Goal: Task Accomplishment & Management: Complete application form

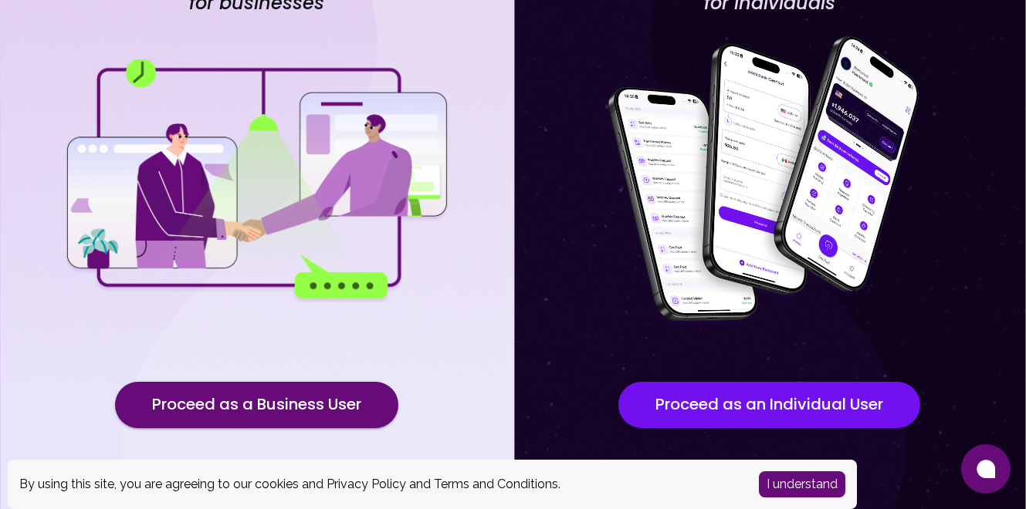
scroll to position [149, 0]
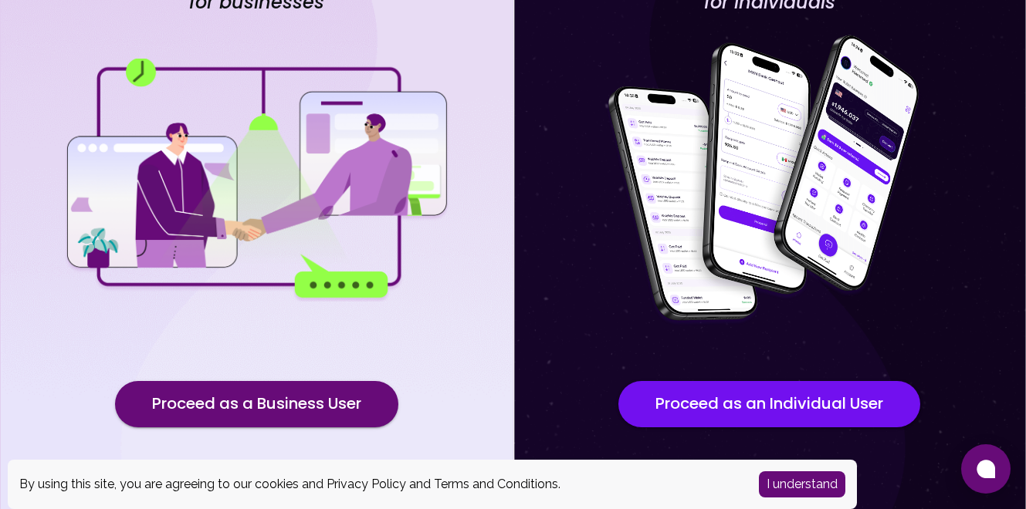
click at [804, 492] on button "I understand" at bounding box center [802, 485] width 86 height 26
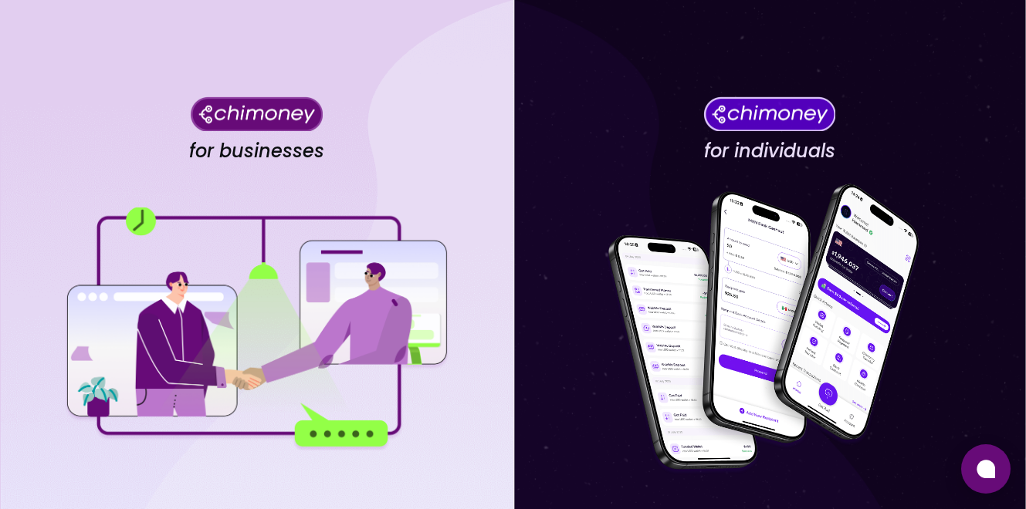
scroll to position [188, 0]
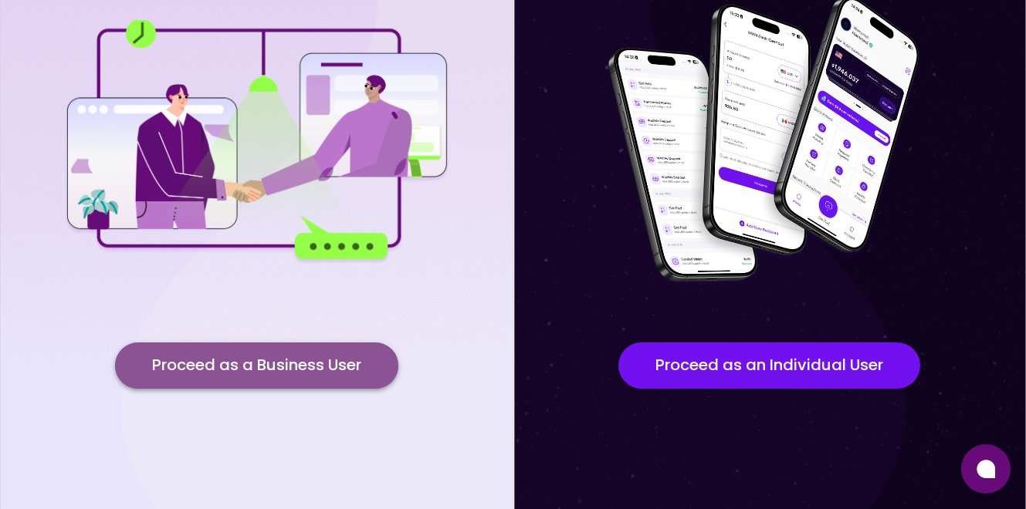
click at [272, 367] on button "Proceed as a Business User" at bounding box center [256, 366] width 283 height 46
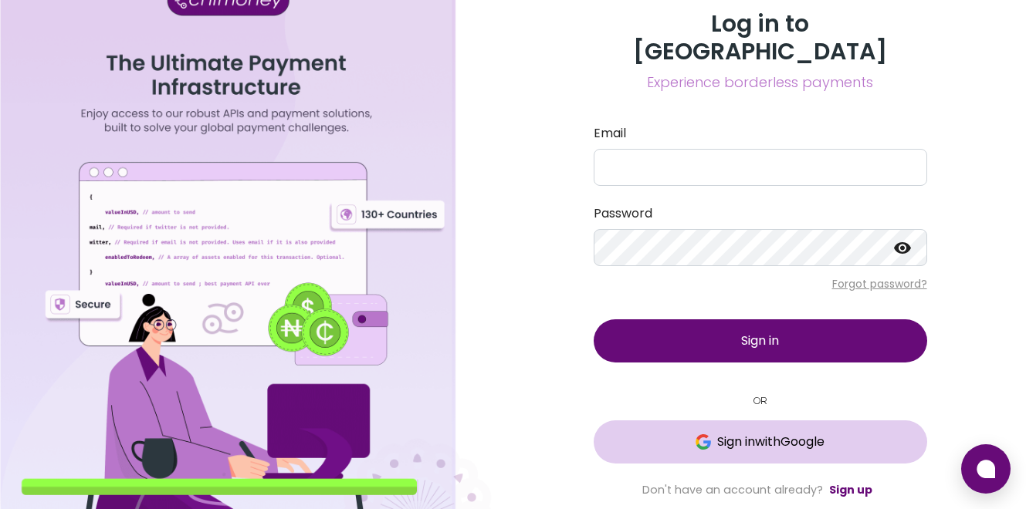
click at [754, 433] on span "Sign in with Google" at bounding box center [770, 442] width 107 height 19
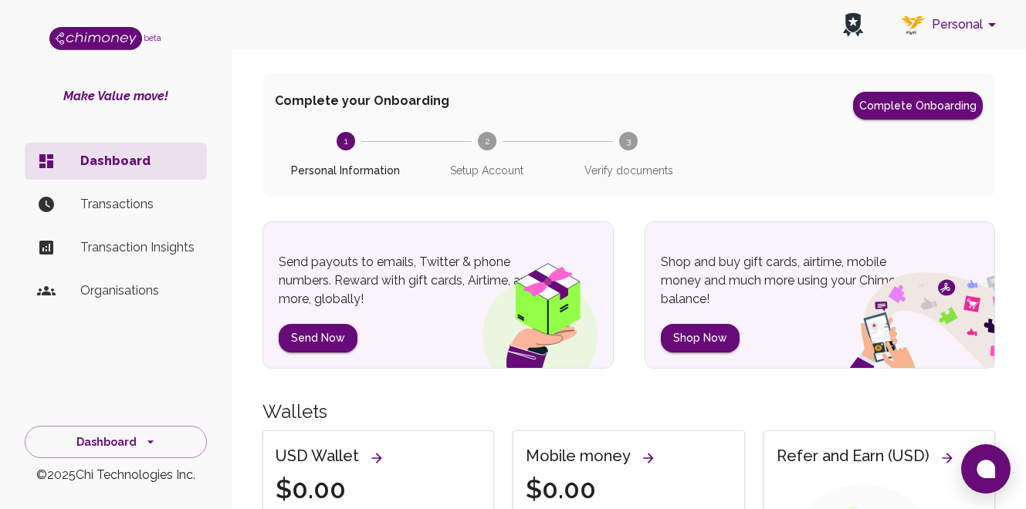
scroll to position [142, 0]
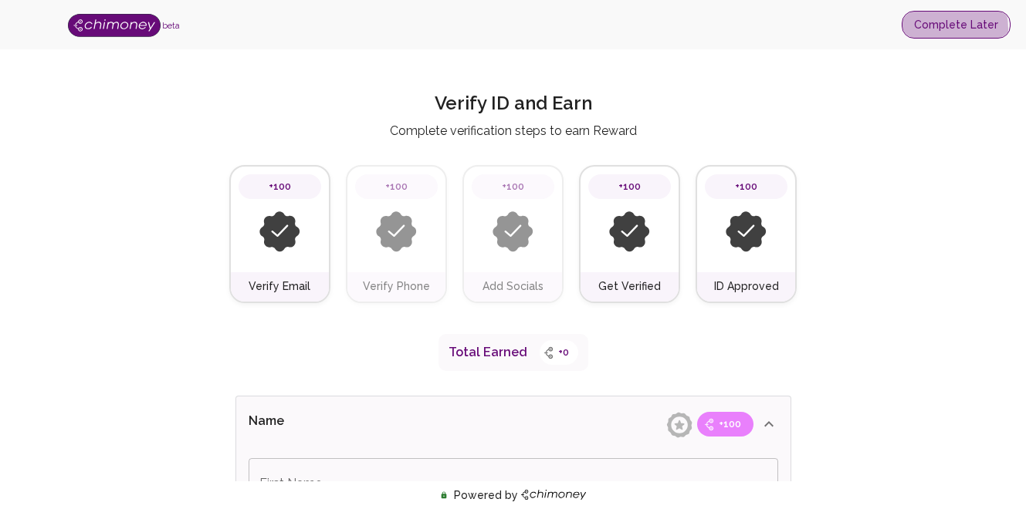
click at [933, 29] on button "Complete Later" at bounding box center [955, 25] width 109 height 29
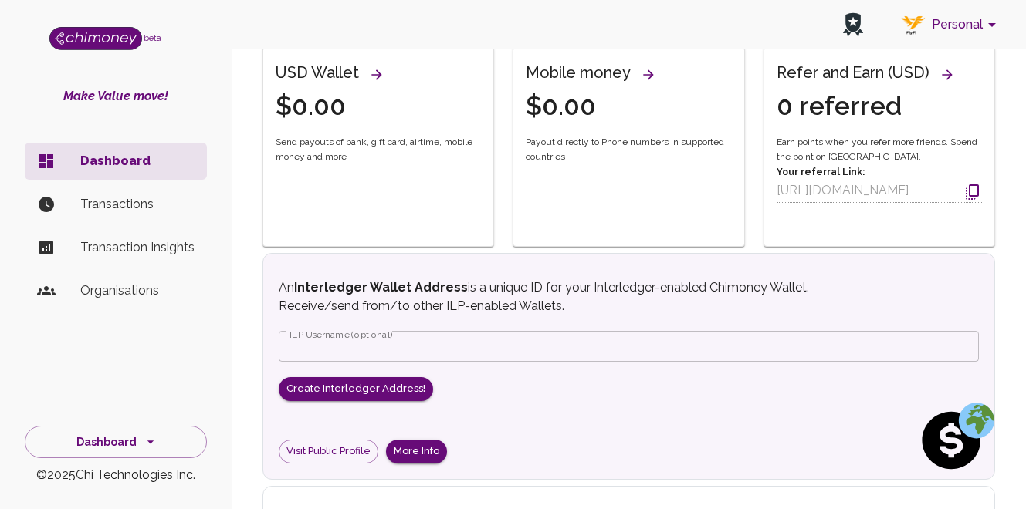
scroll to position [566, 0]
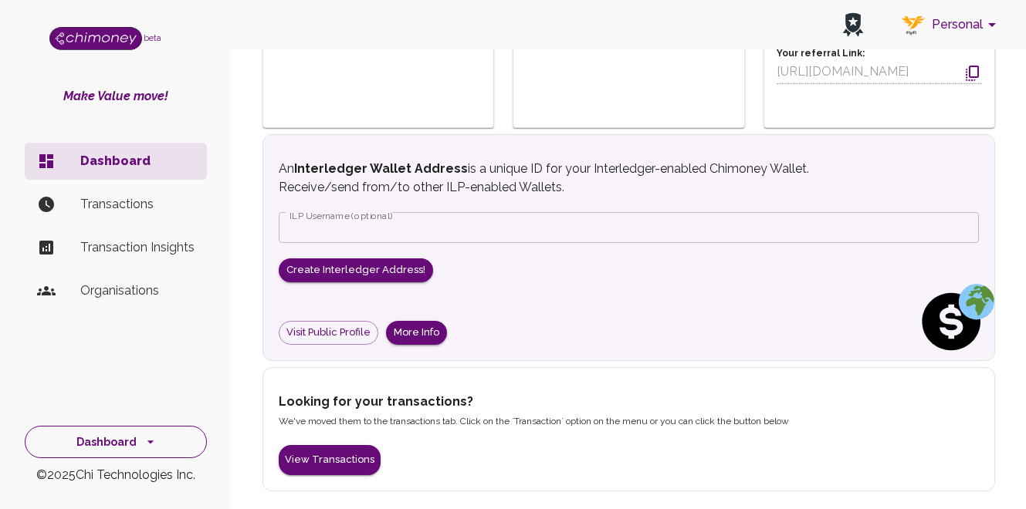
click at [120, 438] on button "Dashboard" at bounding box center [116, 442] width 182 height 33
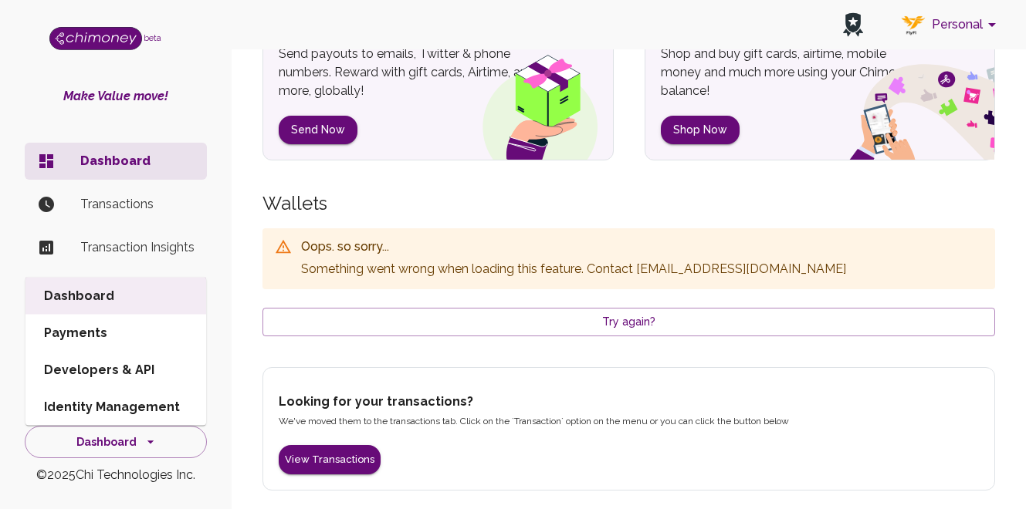
scroll to position [272, 0]
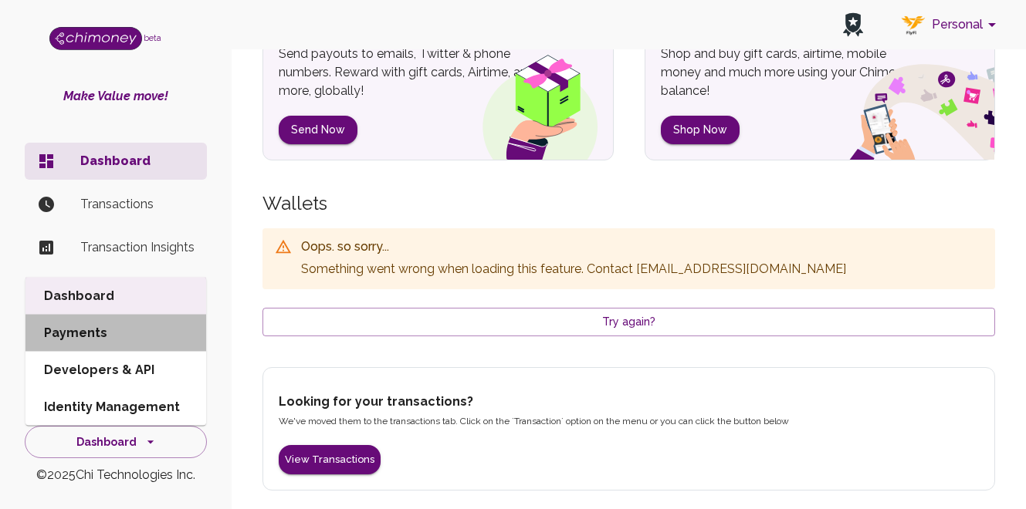
click at [126, 336] on li "Payments" at bounding box center [115, 333] width 181 height 37
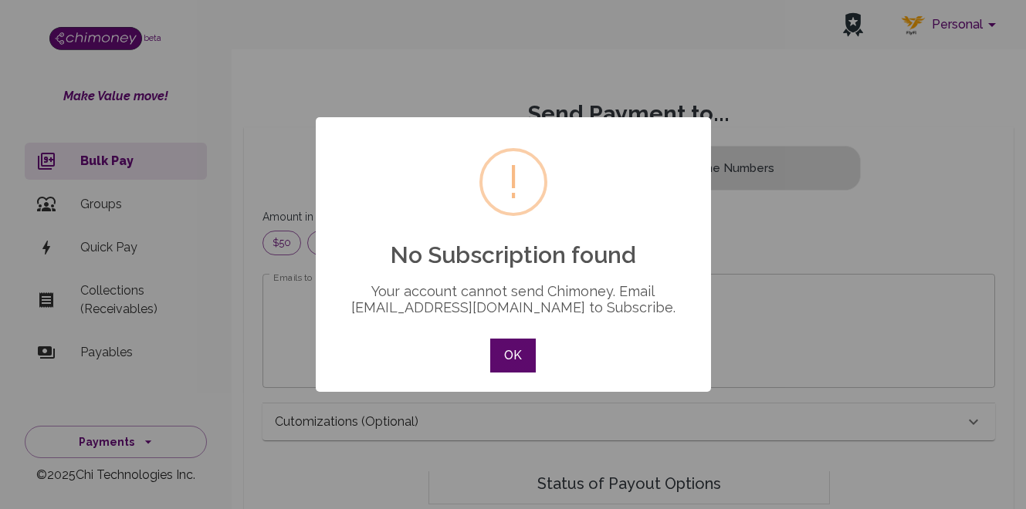
scroll to position [198, 706]
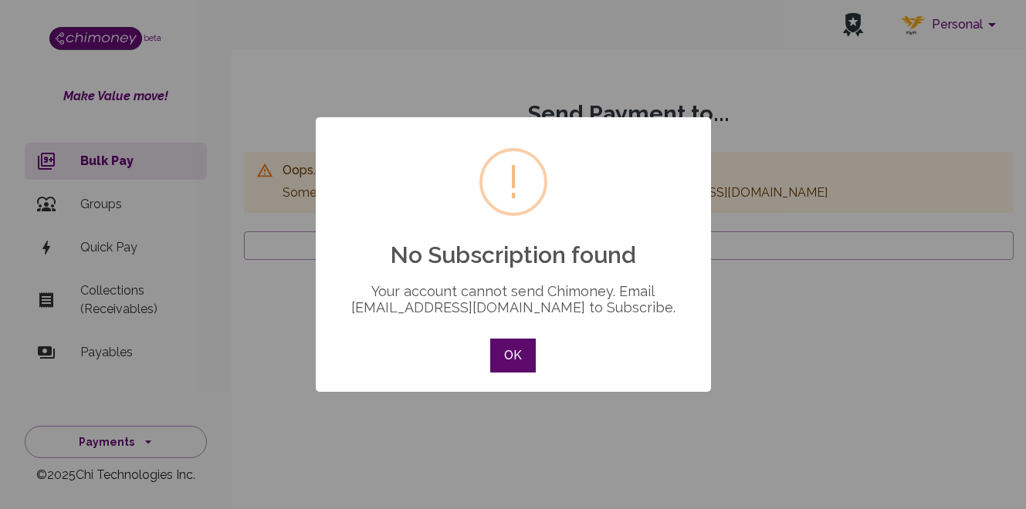
click at [499, 363] on button "OK" at bounding box center [512, 356] width 45 height 34
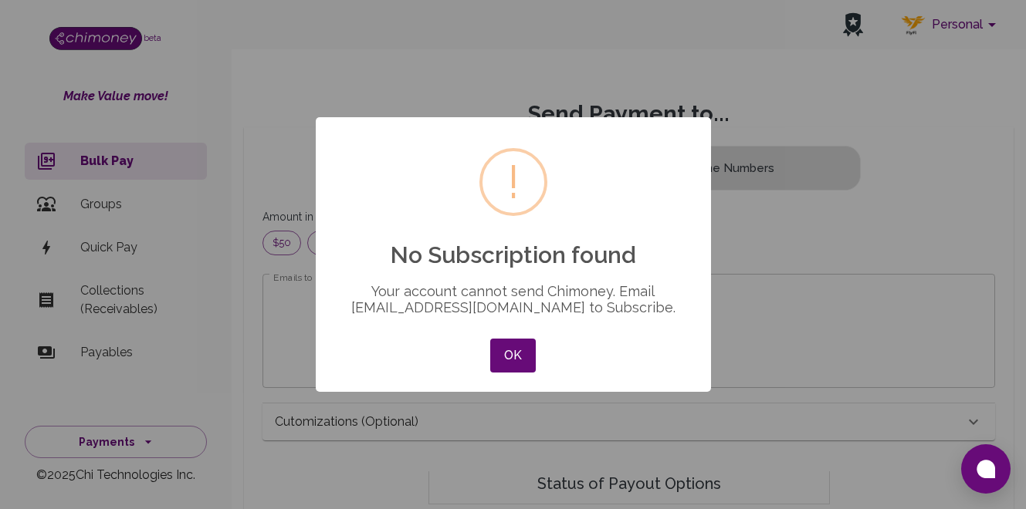
scroll to position [198, 706]
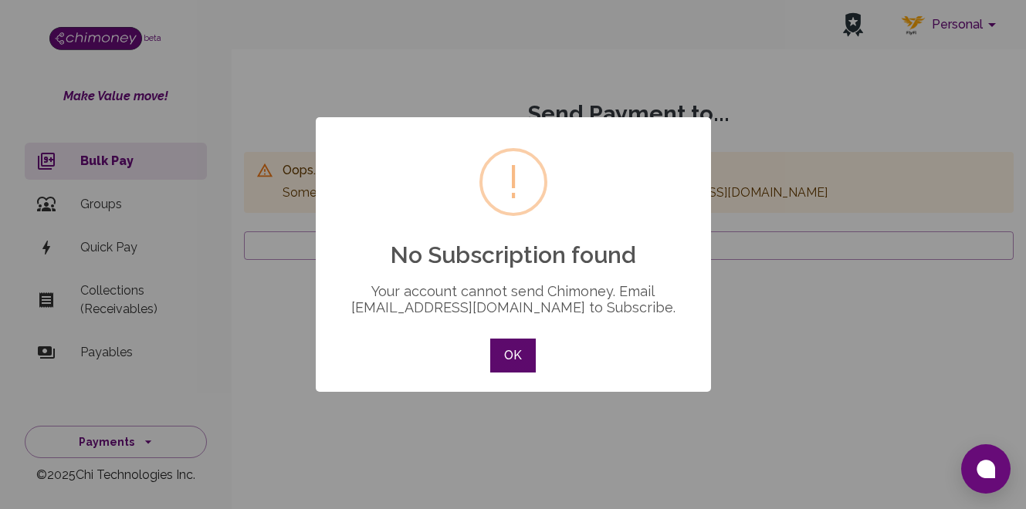
click at [516, 361] on button "OK" at bounding box center [512, 356] width 45 height 34
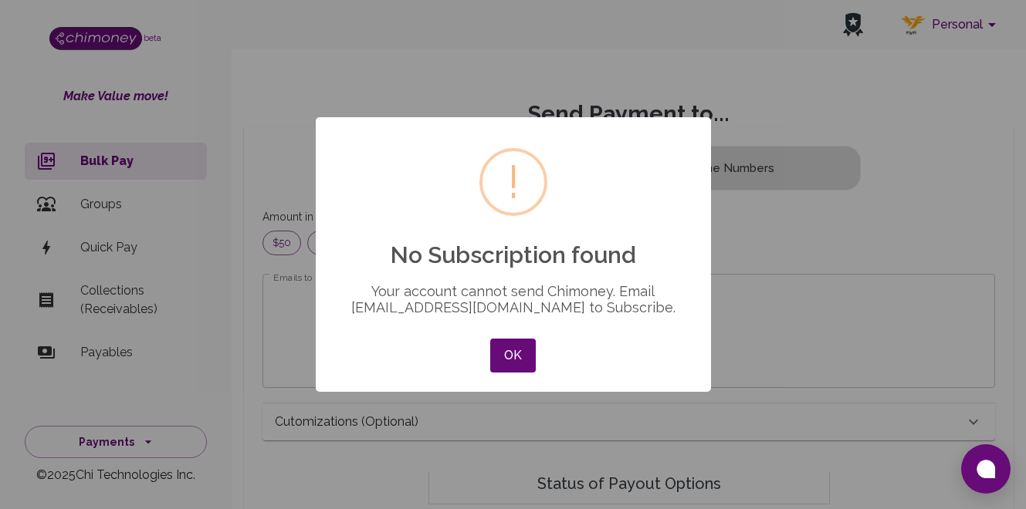
scroll to position [198, 706]
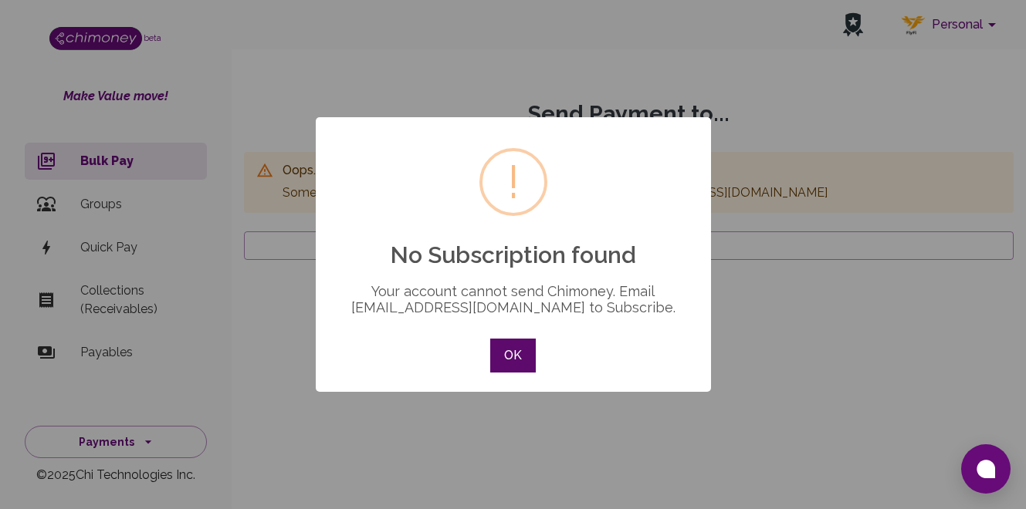
click at [509, 351] on button "OK" at bounding box center [512, 356] width 45 height 34
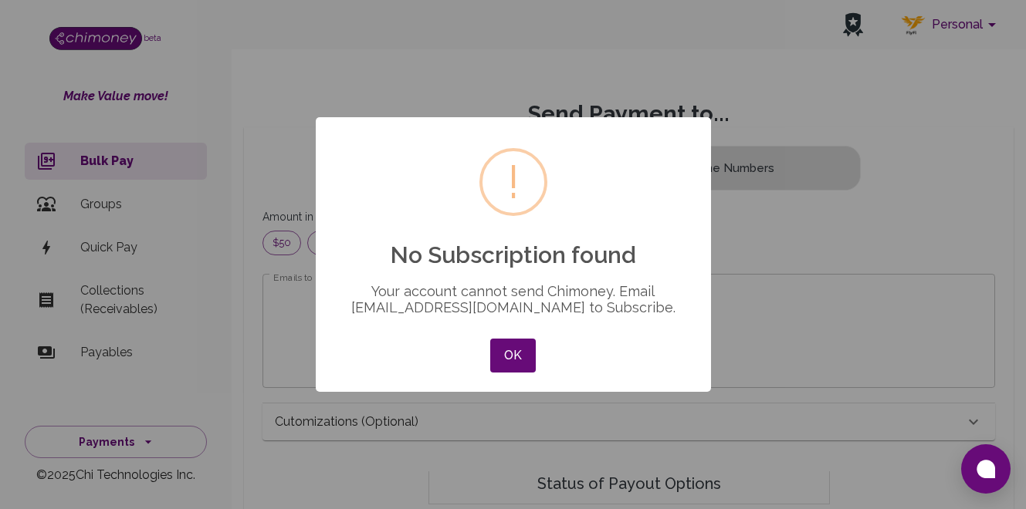
scroll to position [198, 706]
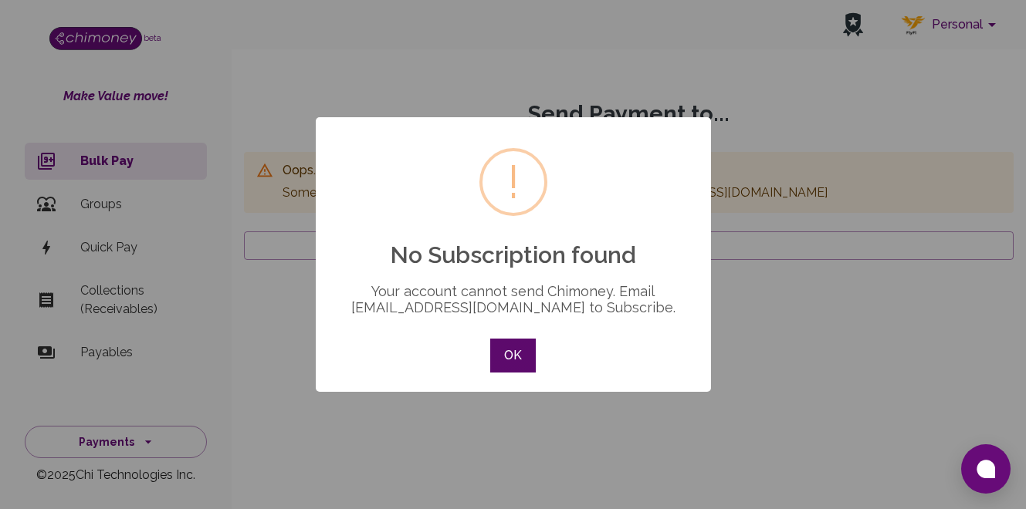
click at [506, 356] on button "OK" at bounding box center [512, 356] width 45 height 34
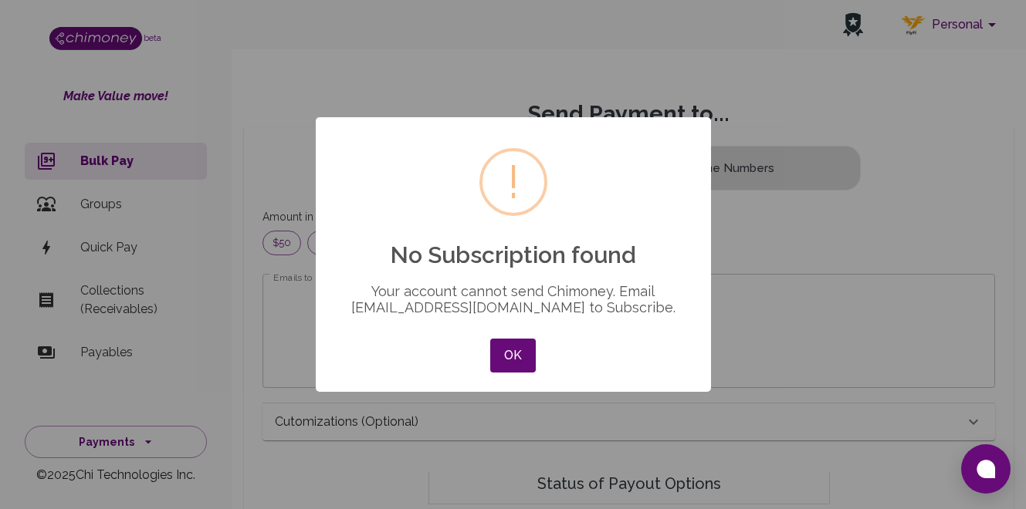
scroll to position [198, 706]
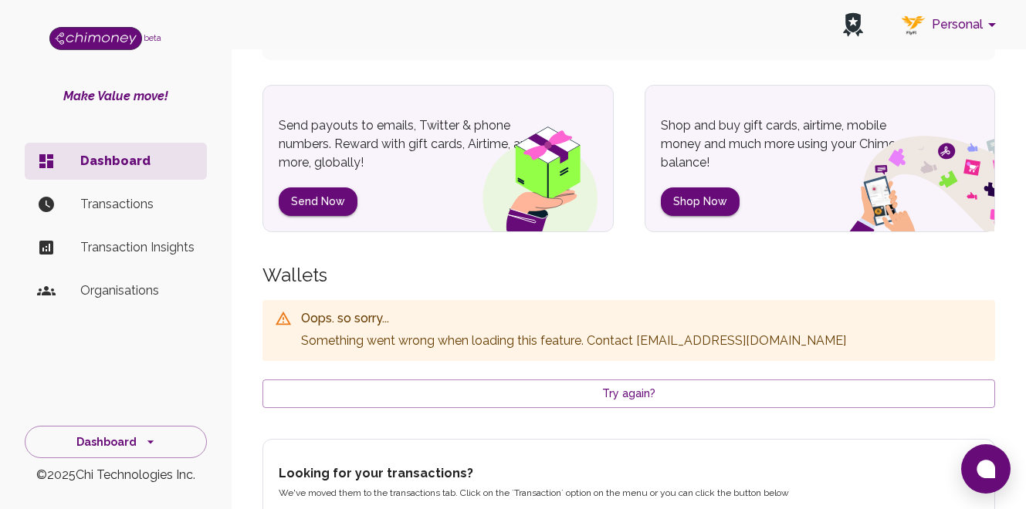
scroll to position [272, 0]
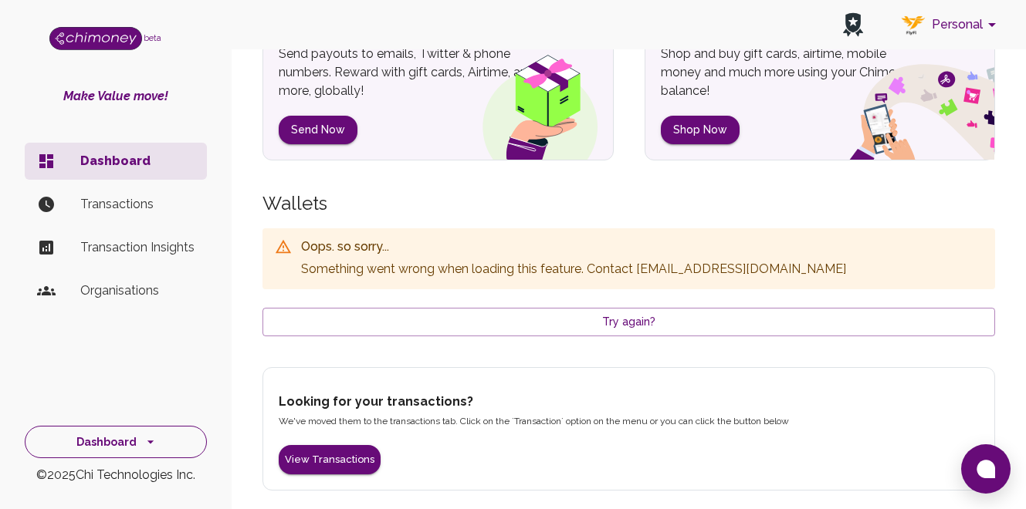
click at [106, 438] on button "Dashboard" at bounding box center [116, 442] width 182 height 33
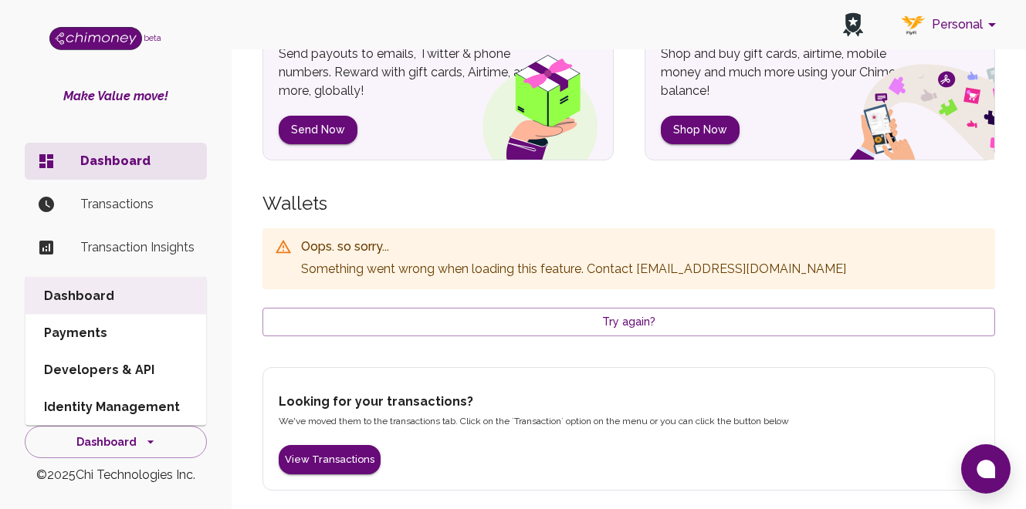
click at [177, 110] on div "Make Value move! Dashboard Transactions Transaction Insights Organisations" at bounding box center [116, 237] width 232 height 300
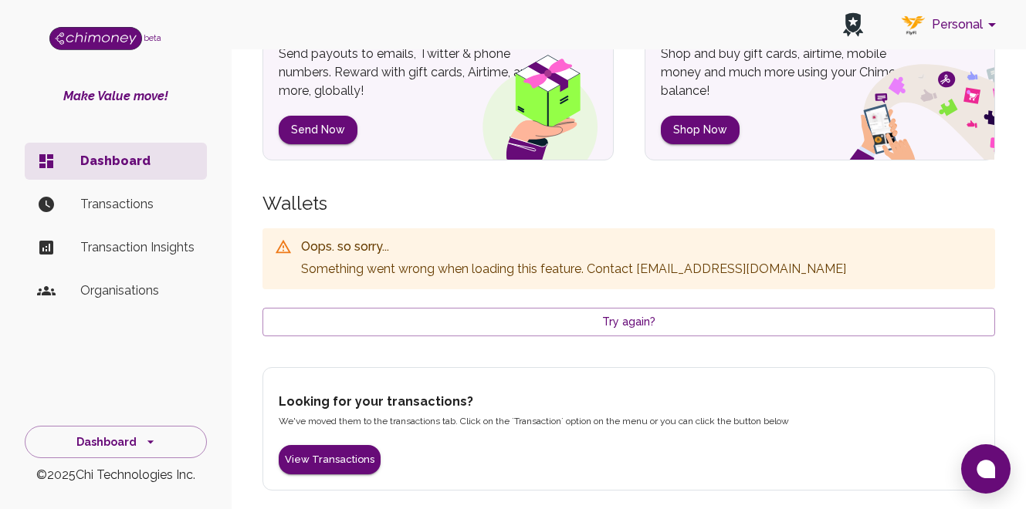
scroll to position [0, 0]
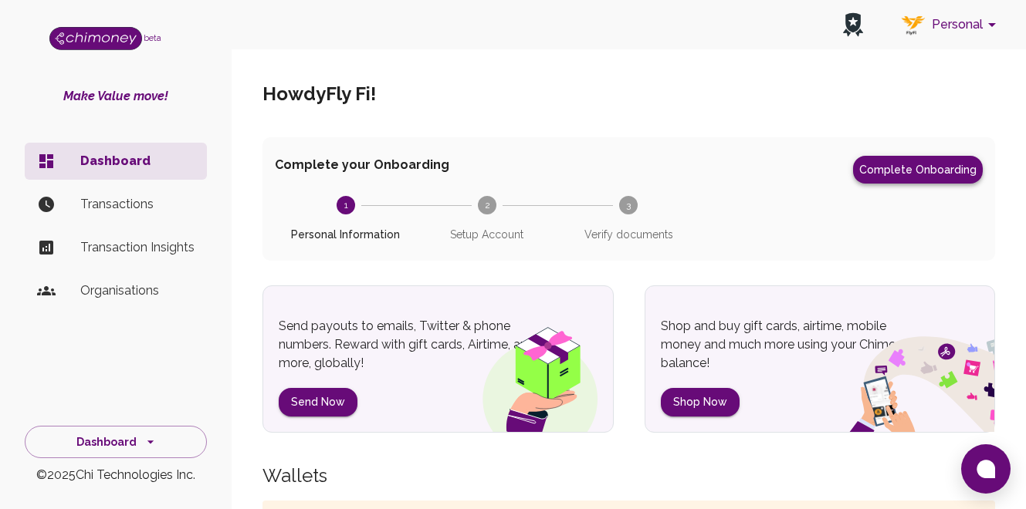
click at [904, 180] on button "Complete Onboarding" at bounding box center [918, 170] width 130 height 28
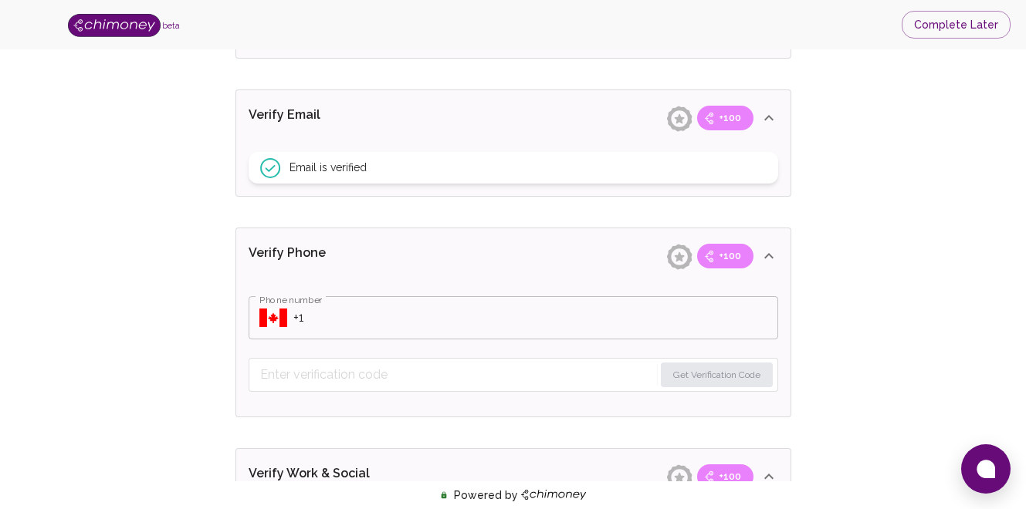
scroll to position [549, 0]
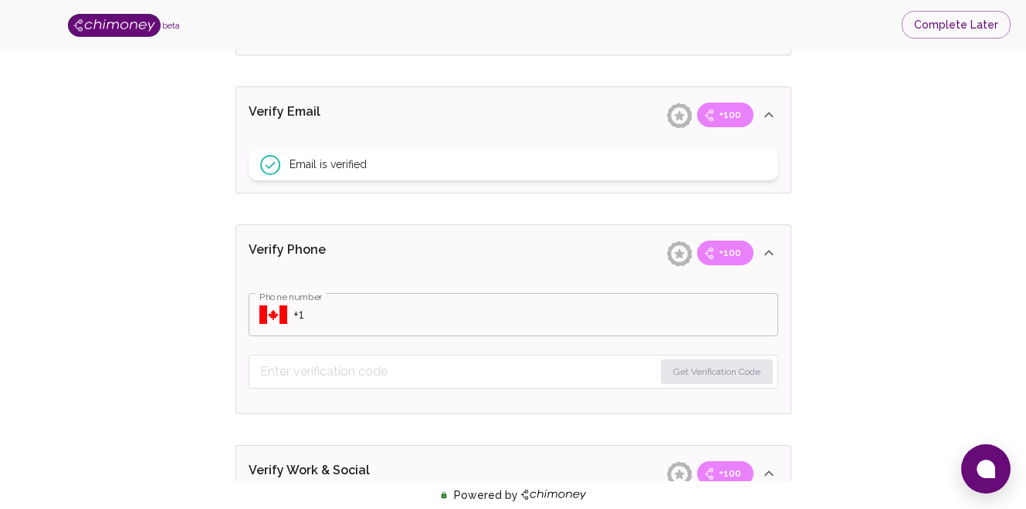
click at [280, 316] on icon "Select country" at bounding box center [273, 315] width 28 height 19
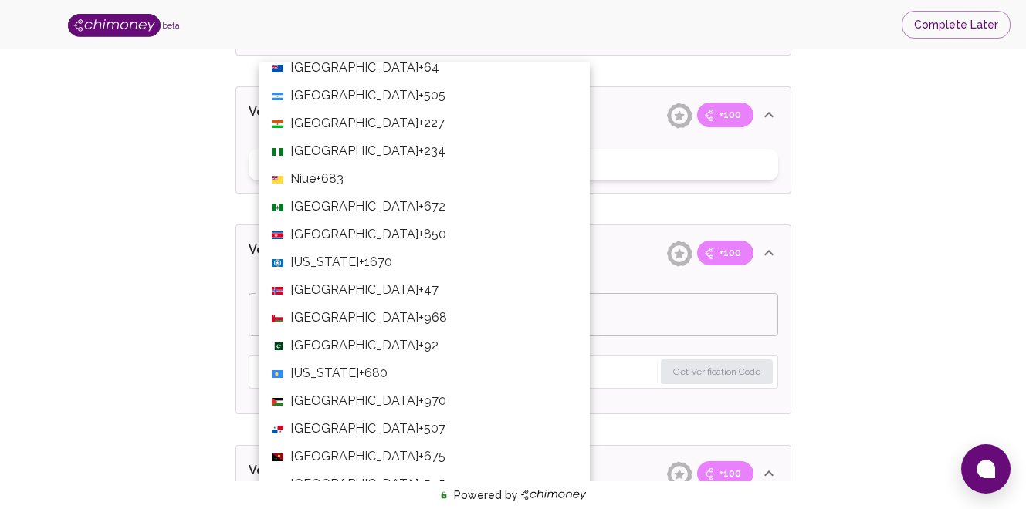
scroll to position [4032, 0]
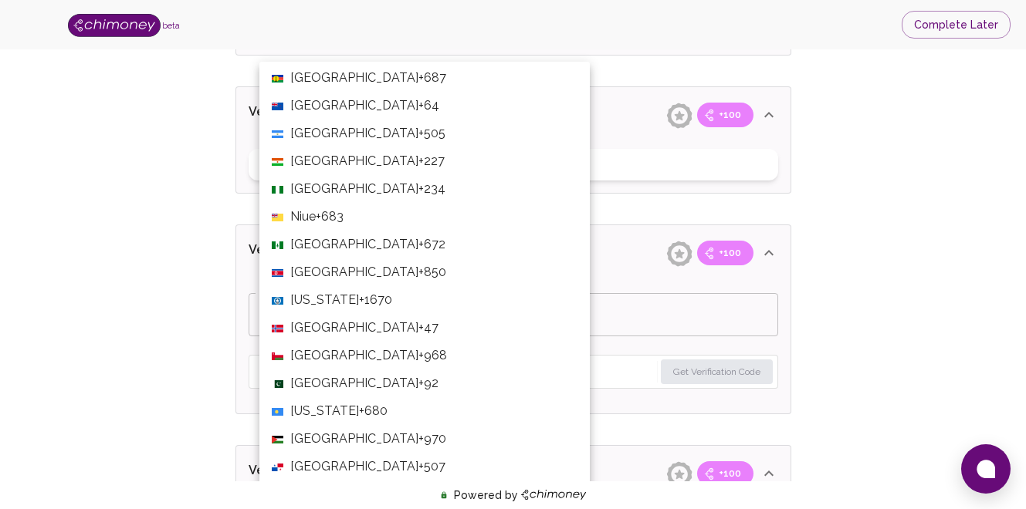
click at [348, 177] on li "Nigeria +234" at bounding box center [424, 189] width 330 height 28
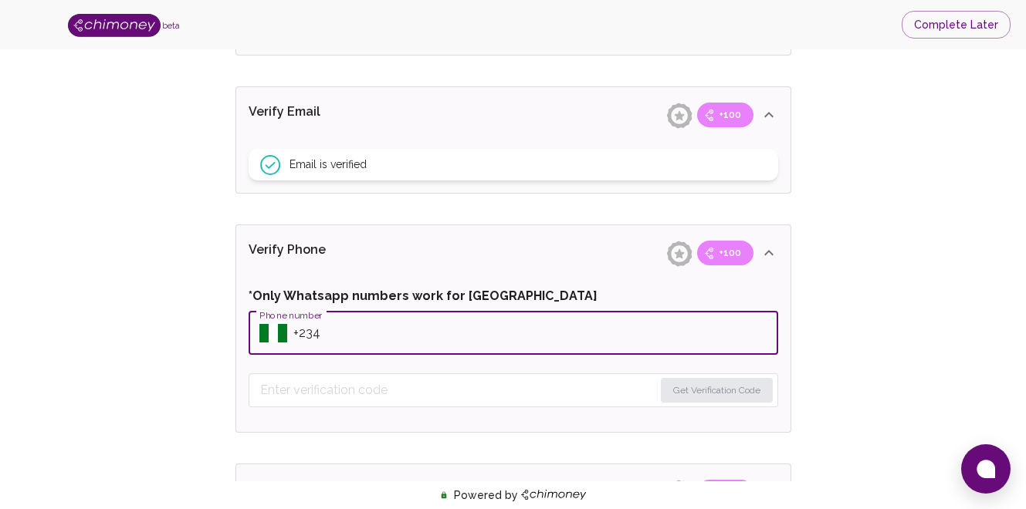
click at [461, 332] on input "Phone number" at bounding box center [535, 333] width 485 height 43
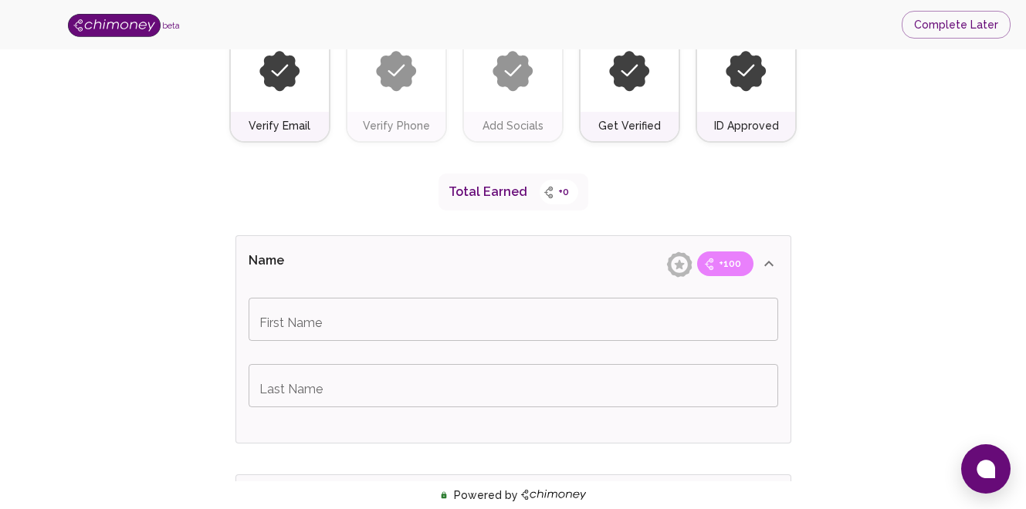
scroll to position [0, 0]
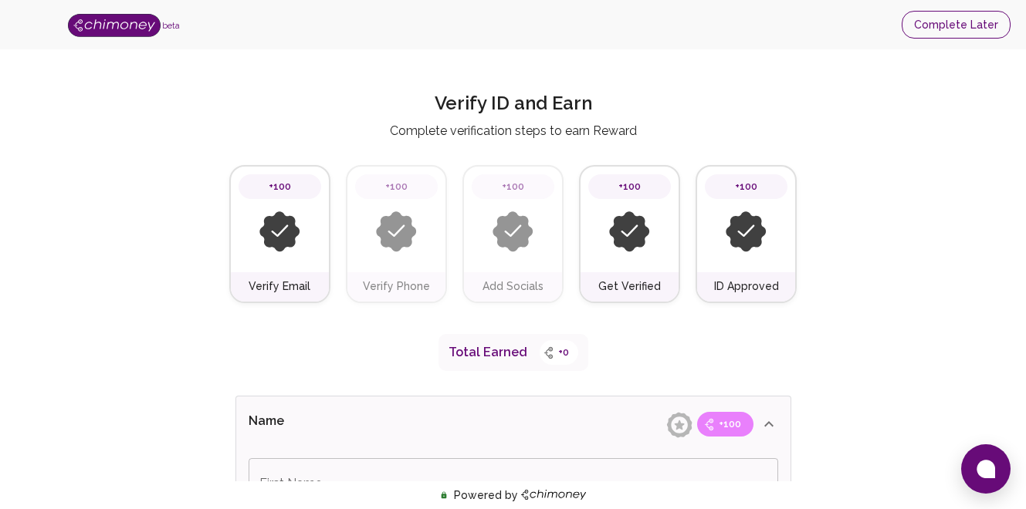
type input "+2347025753255"
click at [976, 22] on button "Complete Later" at bounding box center [955, 25] width 109 height 29
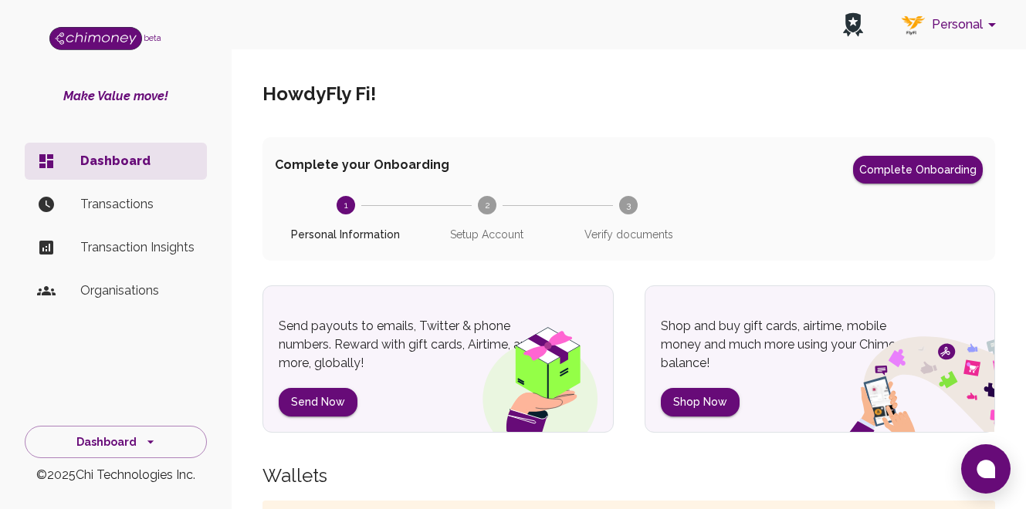
click at [154, 207] on p "Transactions" at bounding box center [137, 204] width 114 height 19
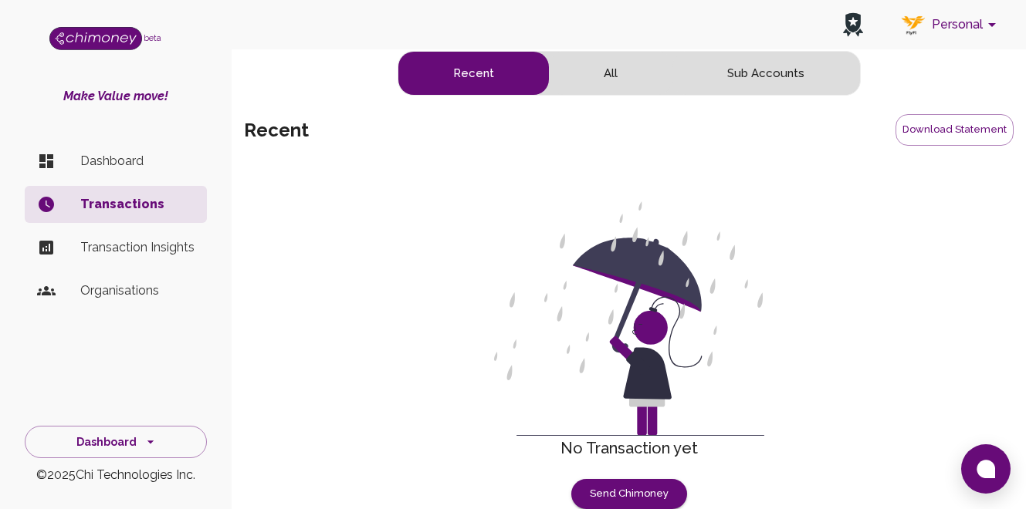
click at [990, 28] on icon "account of current user" at bounding box center [991, 24] width 19 height 19
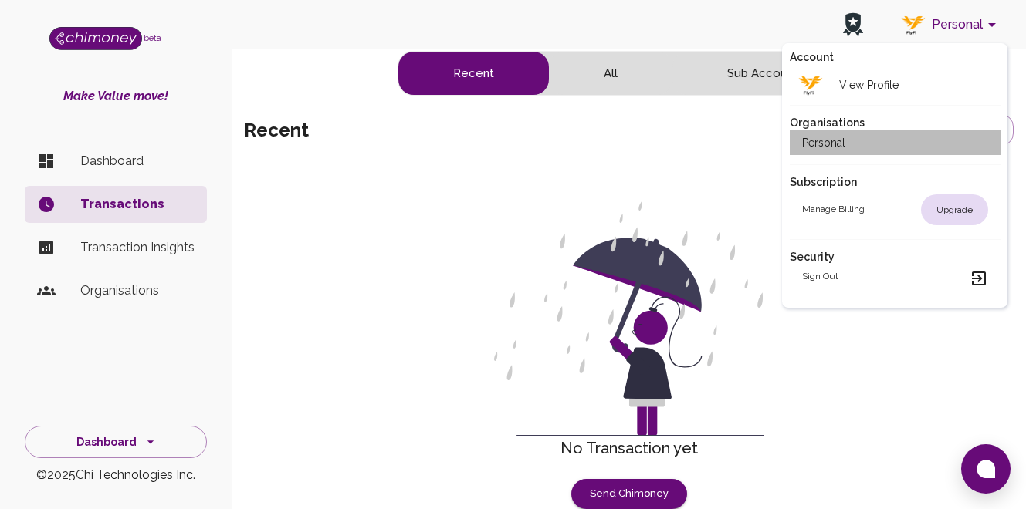
click at [930, 144] on li "Personal" at bounding box center [894, 142] width 211 height 25
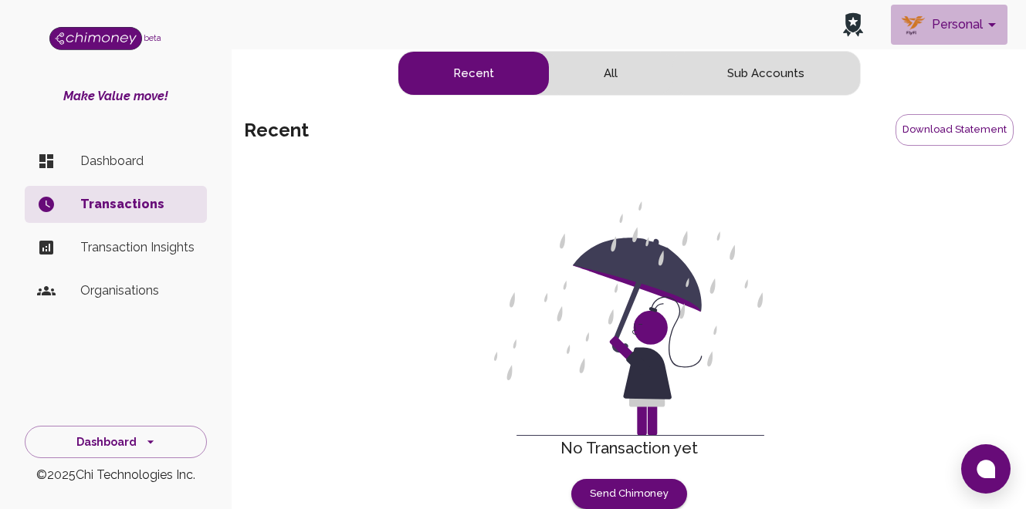
click at [945, 25] on button "Personal" at bounding box center [949, 25] width 117 height 40
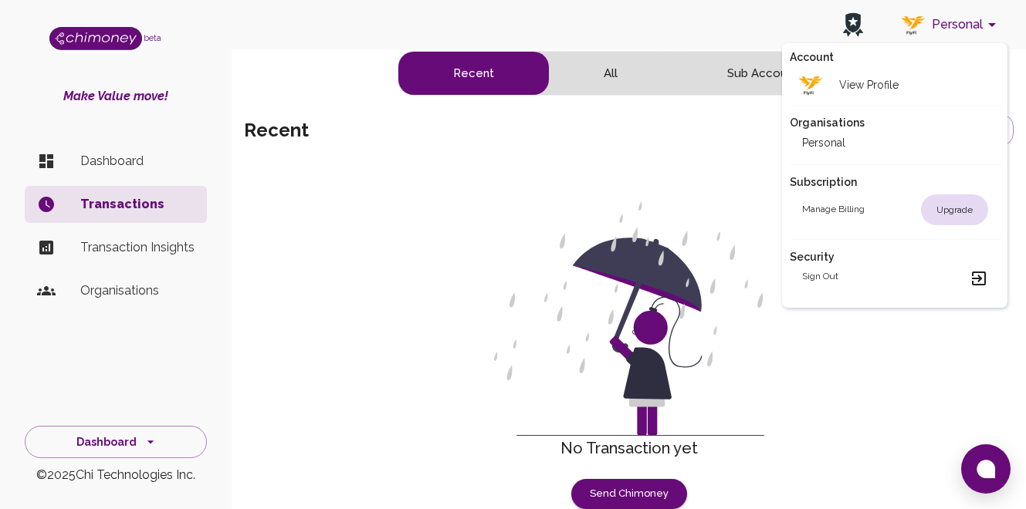
click at [93, 174] on div at bounding box center [513, 254] width 1026 height 509
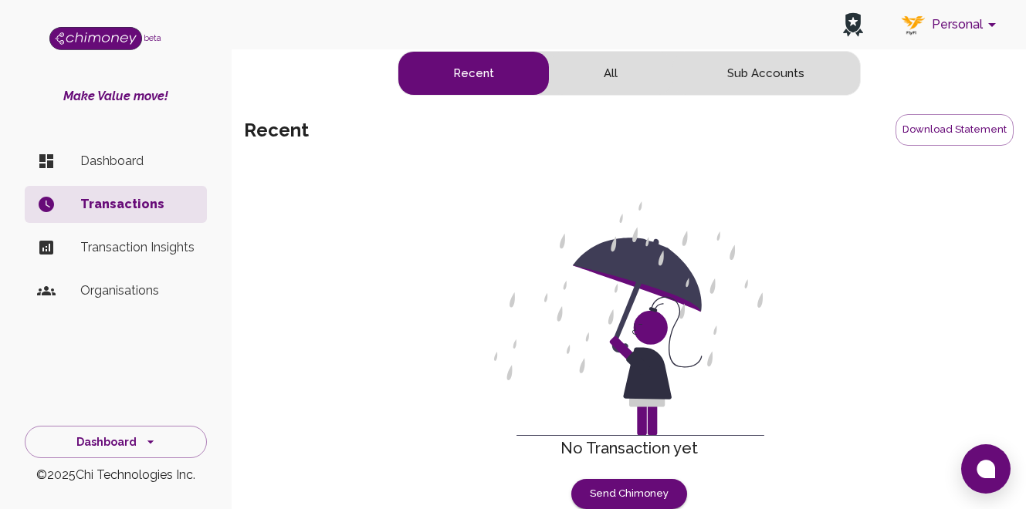
click at [87, 157] on p "Dashboard" at bounding box center [137, 161] width 114 height 19
